Goal: Communication & Community: Answer question/provide support

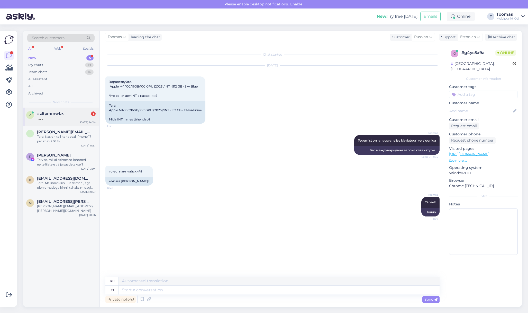
click at [68, 114] on div "#z8pmmwbx 1" at bounding box center [66, 113] width 59 height 5
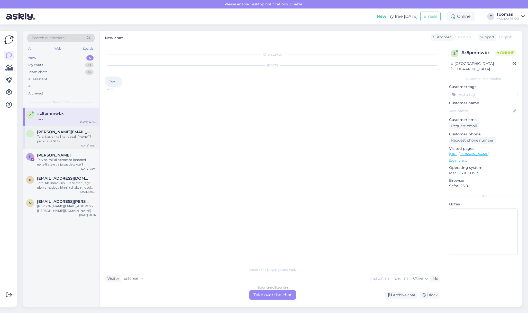
click at [78, 143] on div "Tere. Kas on teil kohapeal iPhone 17 pro max 256 fb. [GEOGRAPHIC_DATA]?" at bounding box center [66, 138] width 59 height 9
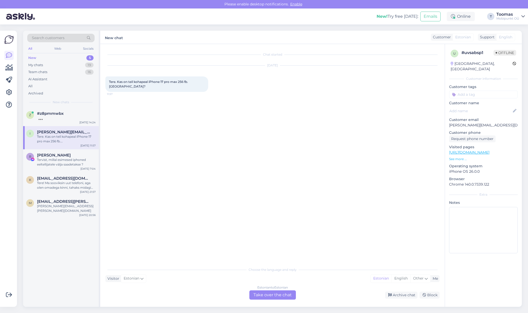
click at [288, 295] on div "Estonian to Estonian Take over the chat" at bounding box center [272, 294] width 47 height 9
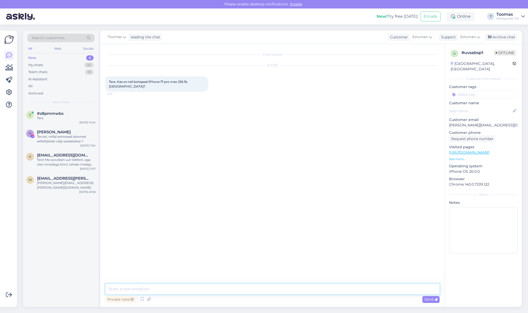
click at [289, 290] on textarea at bounding box center [272, 288] width 334 height 11
type textarea "Tere. Kahjuks ei ole momendil meil ühtegi 17 mudelit vabamüügis"
click at [86, 119] on div at bounding box center [66, 118] width 59 height 5
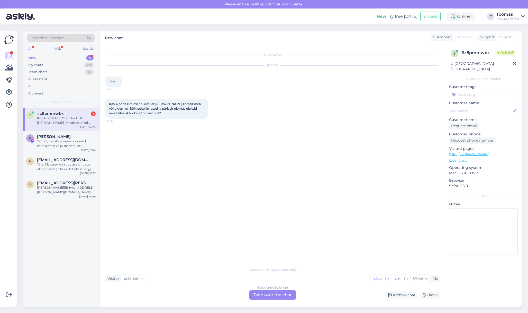
click at [277, 295] on div "Estonian to Estonian Take over the chat" at bounding box center [272, 294] width 47 height 9
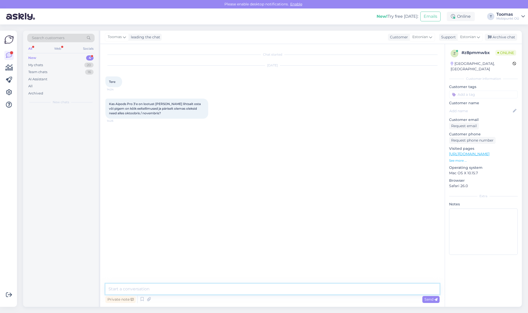
click at [277, 289] on textarea at bounding box center [272, 288] width 334 height 11
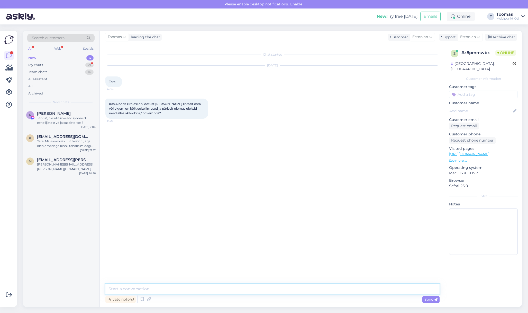
type textarea "R"
type textarea "Tere. Kahjuks kindlalt ei oska öelda millal võiksid esimesed Airpods Pro 3 vaba…"
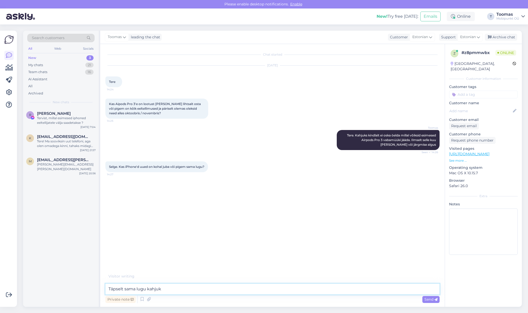
type textarea "Täpselt sama lugu kahjuks"
type textarea "Paraku [PERSON_NAME]"
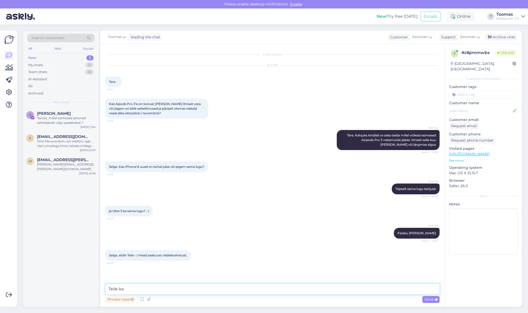
type textarea "Teile ka!"
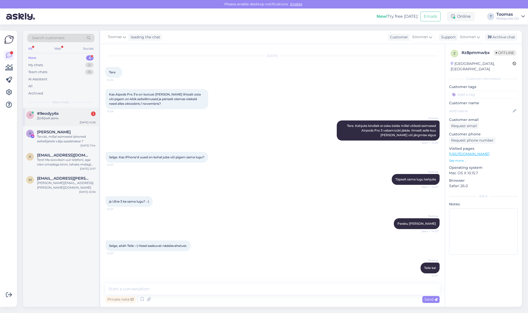
click at [81, 120] on div "Добрый день" at bounding box center [66, 118] width 59 height 5
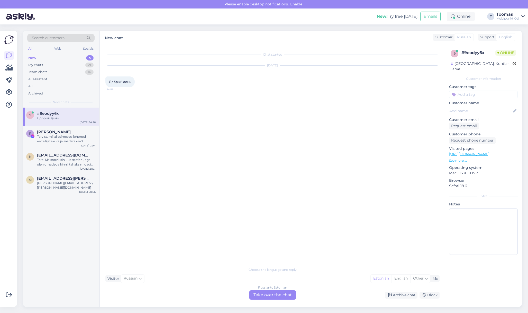
click at [261, 300] on div "Chat started [DATE] Добрый день 14:56 Choose the language and reply Visitor Rus…" at bounding box center [272, 175] width 344 height 262
click at [261, 297] on div "Russian to Estonian Take over the chat" at bounding box center [272, 294] width 47 height 9
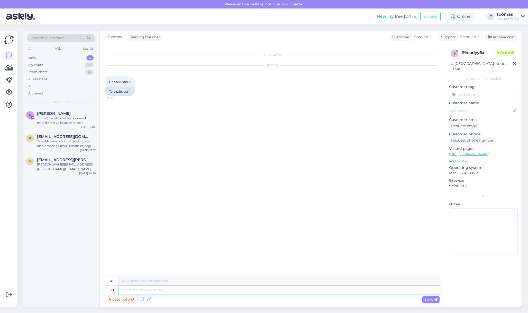
click at [266, 286] on textarea at bounding box center [279, 289] width 321 height 9
type textarea "Tere!K"
type textarea "Привет!"
type textarea "Tere!"
type textarea "Kuidas s"
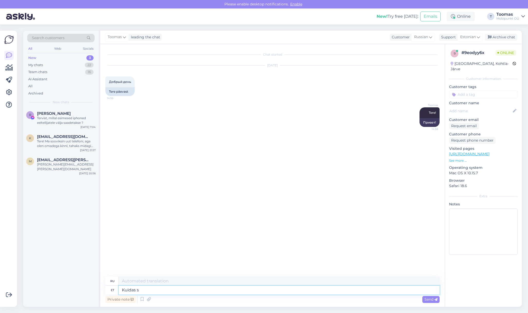
type textarea "Как"
type textarea "Kuidas saame"
type textarea "Как мы можем"
type textarea "Kuidas saame Teile a"
type textarea "Чем мы можем вам помочь?"
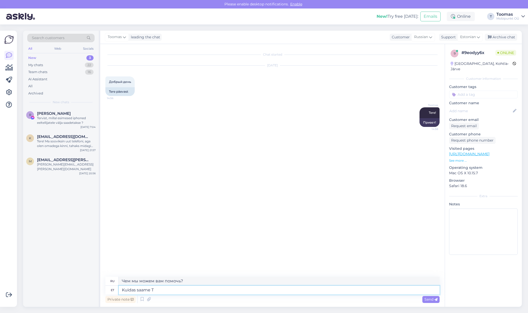
type textarea "Kuidas saame"
type textarea "Как мы можем"
type textarea "Kuidas saame abiks ol"
type textarea "Чем мы можем помочь?"
type textarea "Kuidas saame abiks olla?"
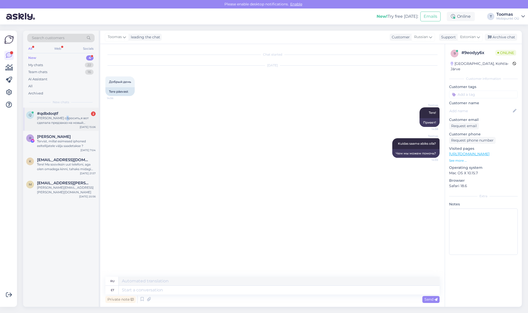
click at [64, 119] on div "[PERSON_NAME] спросить,я вот сделала предзаказ на новый телефон айфон 17 про си…" at bounding box center [66, 120] width 59 height 9
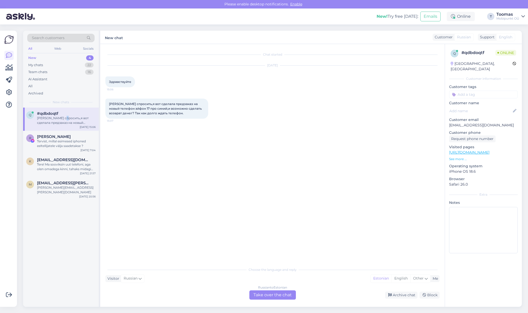
click at [274, 293] on div "Russian to Estonian Take over the chat" at bounding box center [272, 294] width 47 height 9
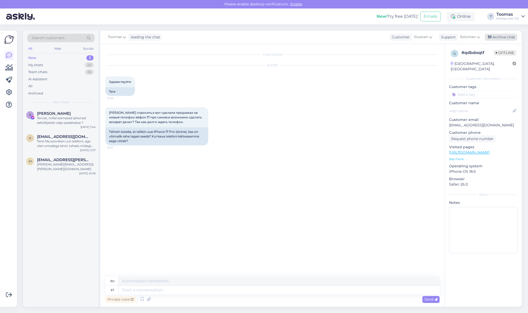
click at [506, 37] on div "Archive chat" at bounding box center [501, 37] width 32 height 7
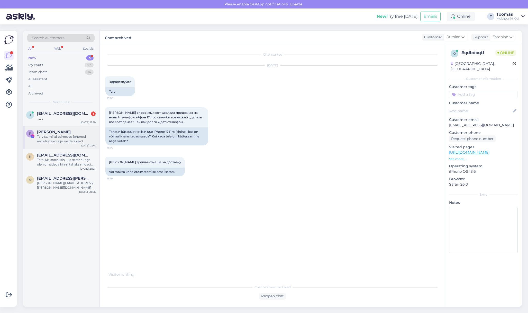
click at [60, 140] on div "Tervist, millal esimesed iphoned eeltellijatele välja saadetakse ?" at bounding box center [66, 138] width 59 height 9
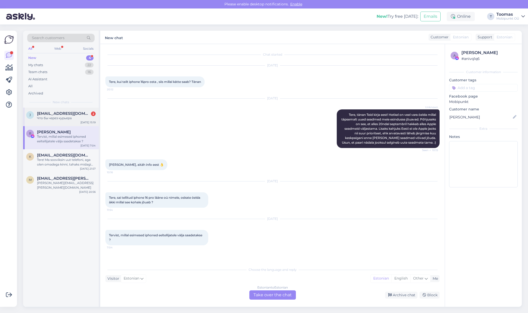
click at [79, 119] on div "Что бы через курьера" at bounding box center [66, 118] width 59 height 5
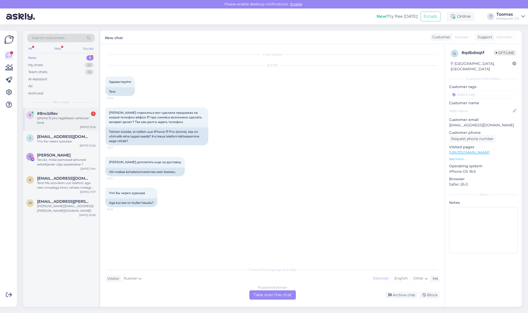
click at [70, 118] on div "iphone 12 pro tagaklaasi vahetuse hind" at bounding box center [66, 120] width 59 height 9
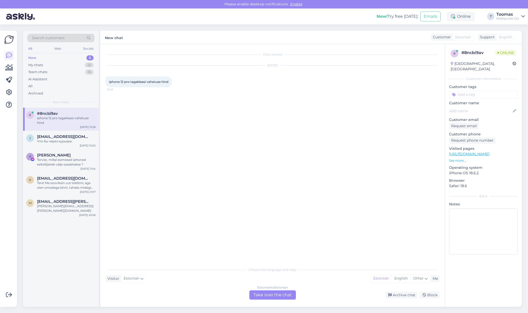
click at [270, 295] on div "Estonian to Estonian Take over the chat" at bounding box center [272, 294] width 47 height 9
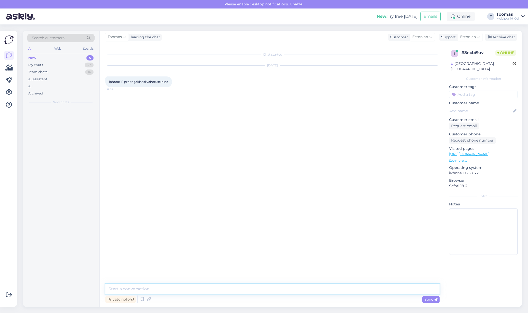
click at [270, 290] on textarea at bounding box center [272, 288] width 334 height 11
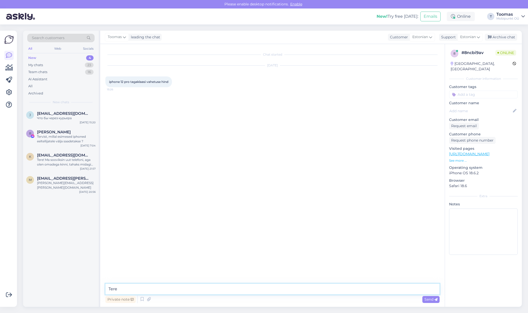
type textarea "Tere!"
type textarea "Vahetuse hind on 120€ ning see võtab tavaliselt aega 2 tööpäeva"
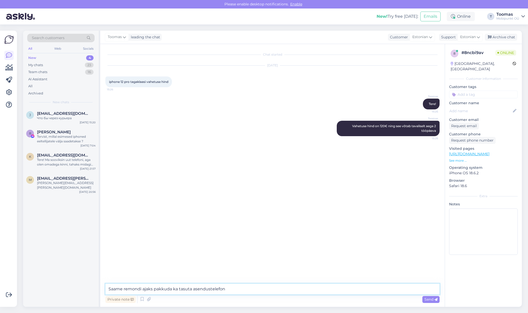
type textarea "Saame remondi ajaks pakkuda ka tasuta asendustelefoni"
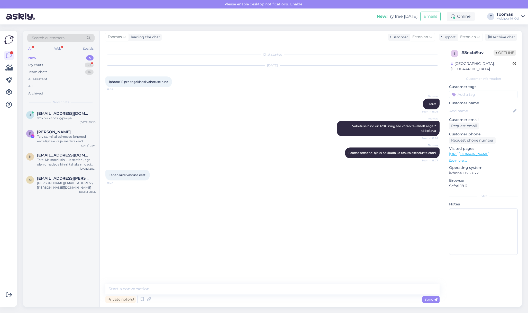
click at [164, 125] on div "Toomas Vahetuse hind on 120€ ning see võtab tavaliselt aega 2 tööpäeva Seen ✓ 1…" at bounding box center [272, 128] width 334 height 27
click at [201, 131] on div "Toomas Vahetuse hind on 120€ ning see võtab tavaliselt aega 2 tööpäeva Seen ✓ 1…" at bounding box center [272, 128] width 334 height 27
